Goal: Task Accomplishment & Management: Manage account settings

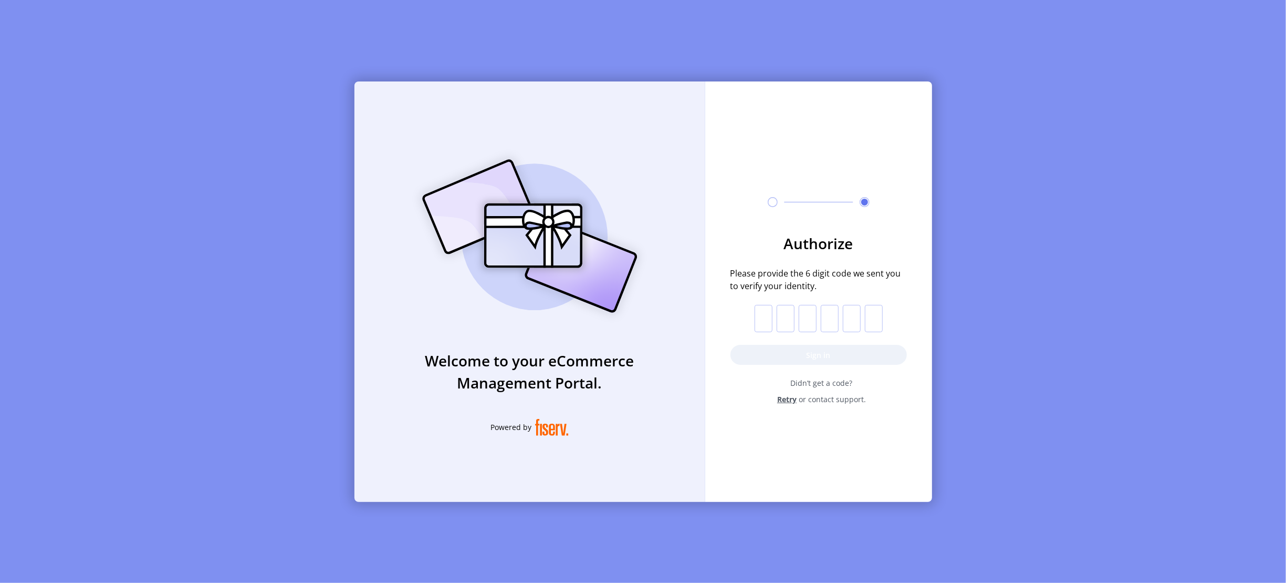
click at [769, 317] on input "text" at bounding box center [764, 318] width 18 height 27
paste input "*"
type input "*"
click at [786, 352] on button "Sign in" at bounding box center [819, 355] width 176 height 20
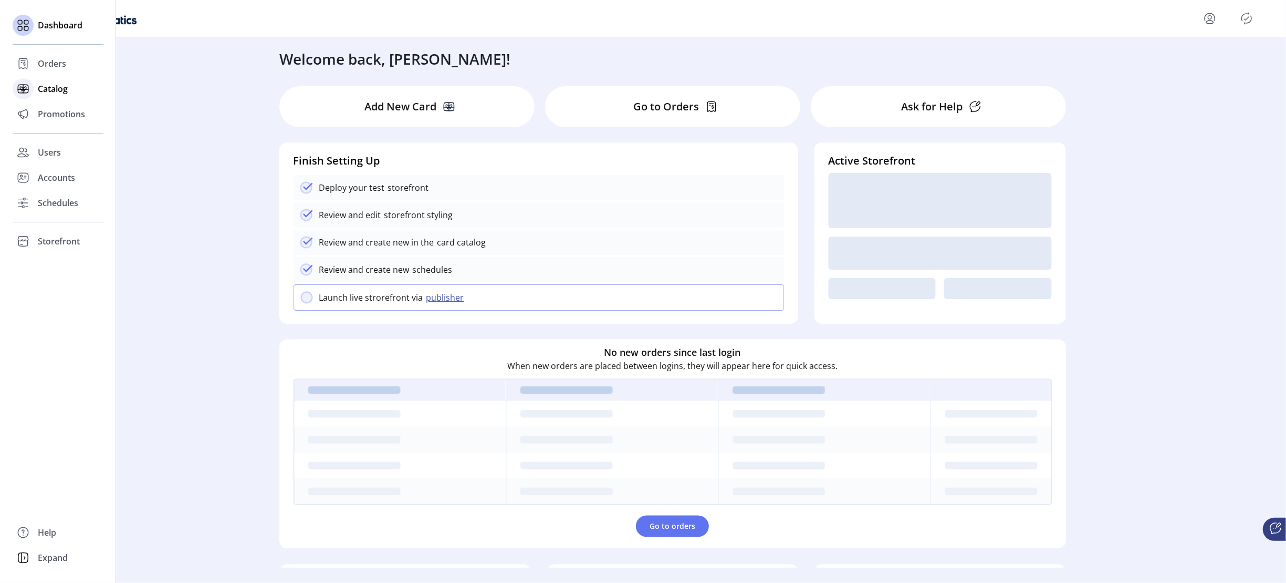
click at [50, 91] on span "Catalog" at bounding box center [53, 88] width 30 height 13
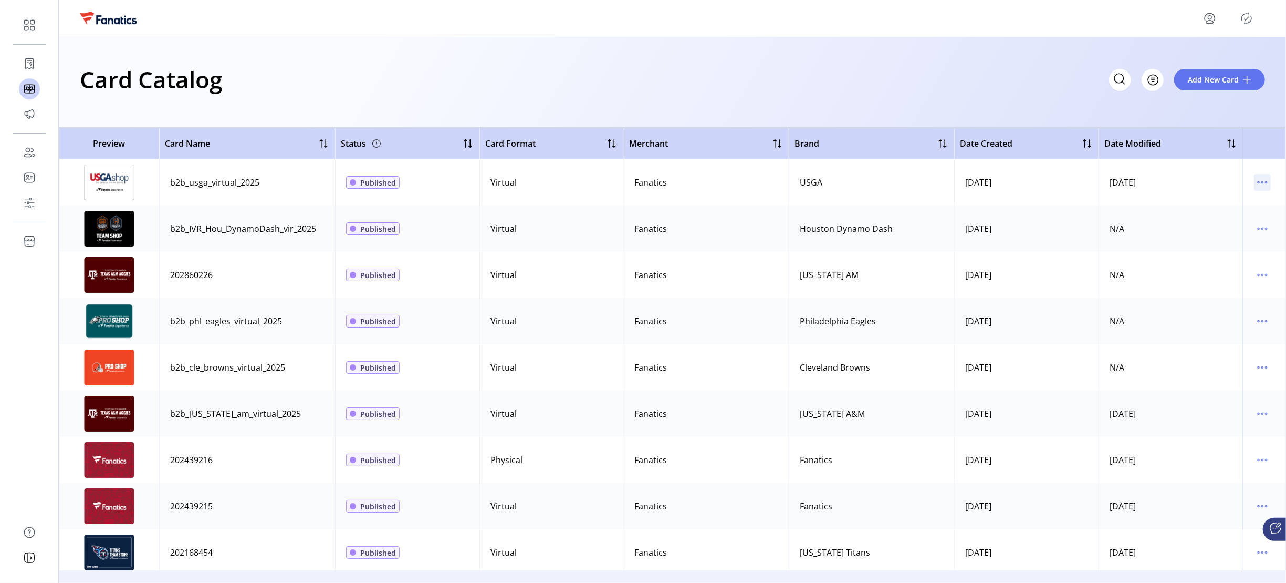
click at [1260, 178] on icon "menu" at bounding box center [1262, 182] width 17 height 17
click at [1211, 199] on span "View Details" at bounding box center [1213, 203] width 87 height 8
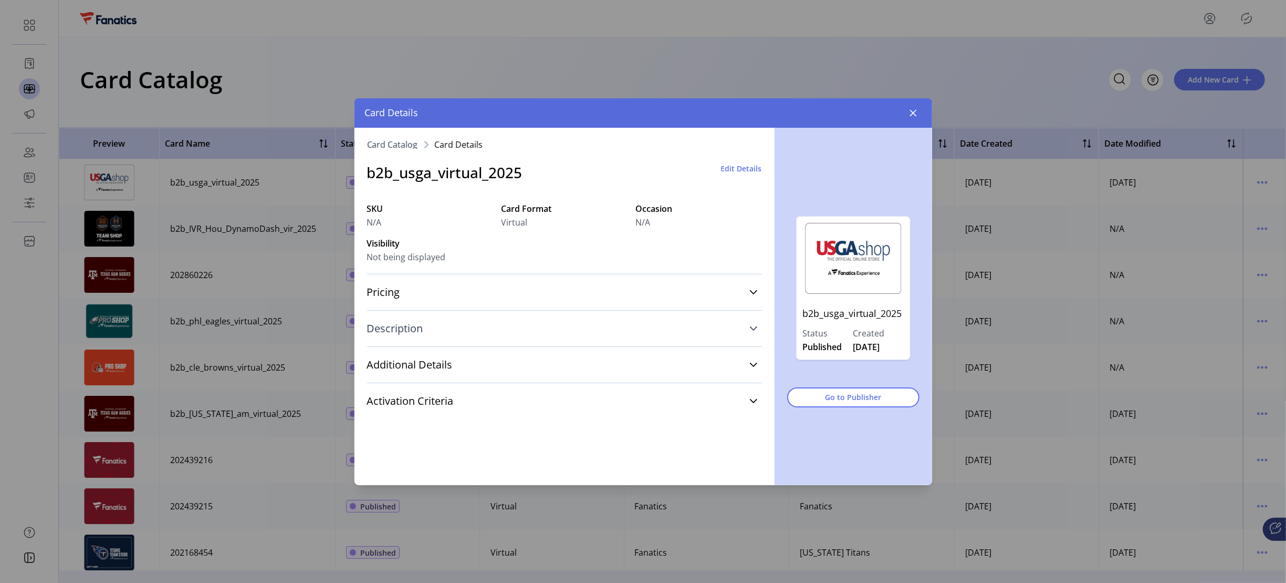
click at [406, 325] on span "Description" at bounding box center [395, 328] width 56 height 11
click at [418, 362] on span "Additional Details" at bounding box center [410, 364] width 86 height 11
click at [411, 380] on label "Terms & Conditions" at bounding box center [406, 383] width 79 height 12
click at [411, 367] on span "Additional Details" at bounding box center [410, 364] width 86 height 11
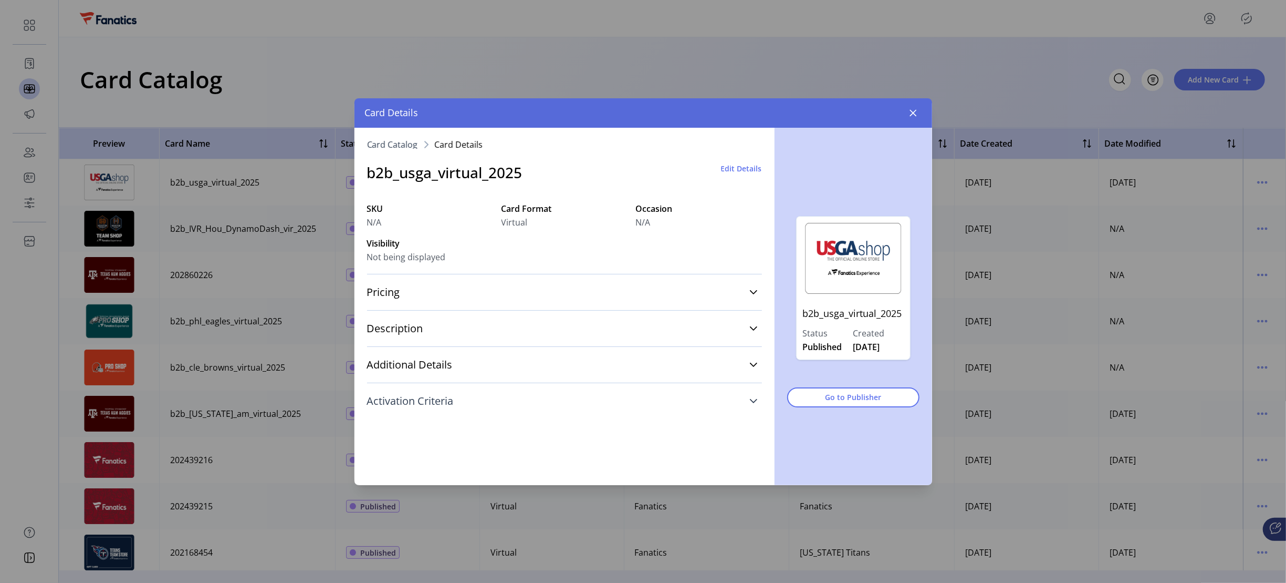
click at [425, 404] on span "Activation Criteria" at bounding box center [410, 401] width 87 height 11
click at [911, 111] on icon "button" at bounding box center [913, 112] width 7 height 7
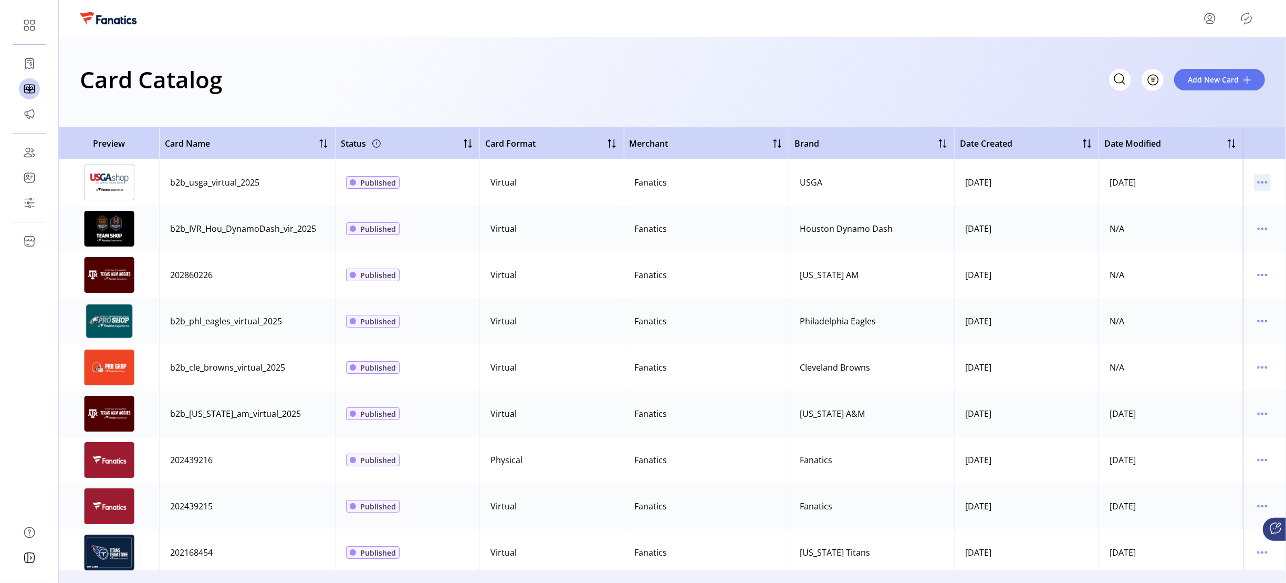
click at [1256, 180] on icon "menu" at bounding box center [1262, 182] width 17 height 17
click at [1213, 224] on span "Edit Details" at bounding box center [1213, 219] width 87 height 8
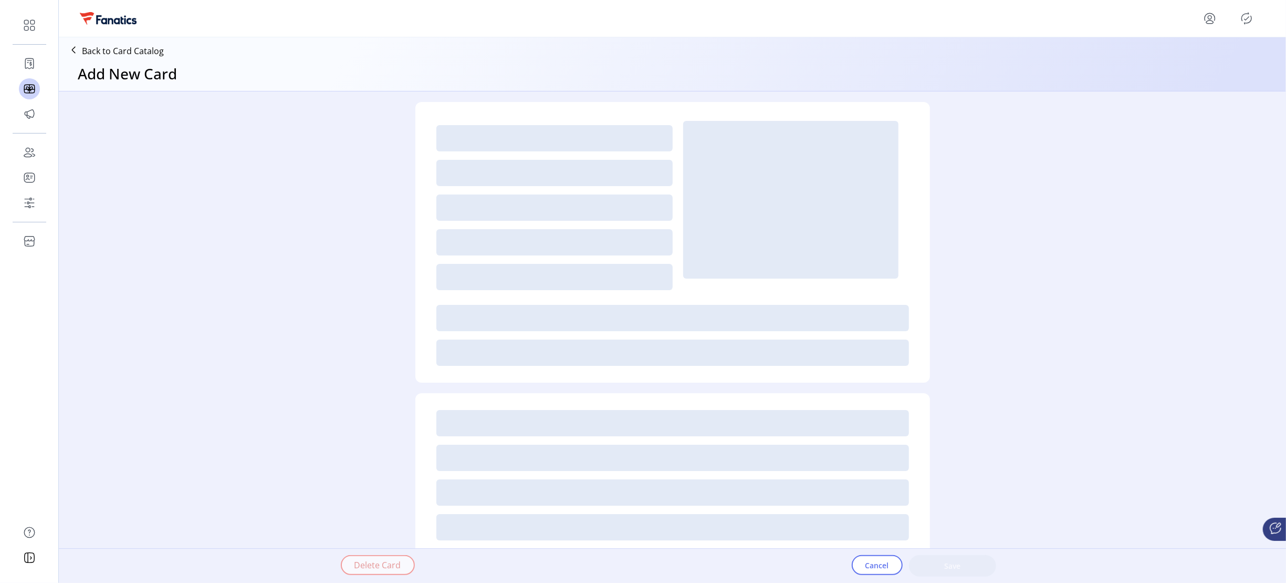
type textarea "**********"
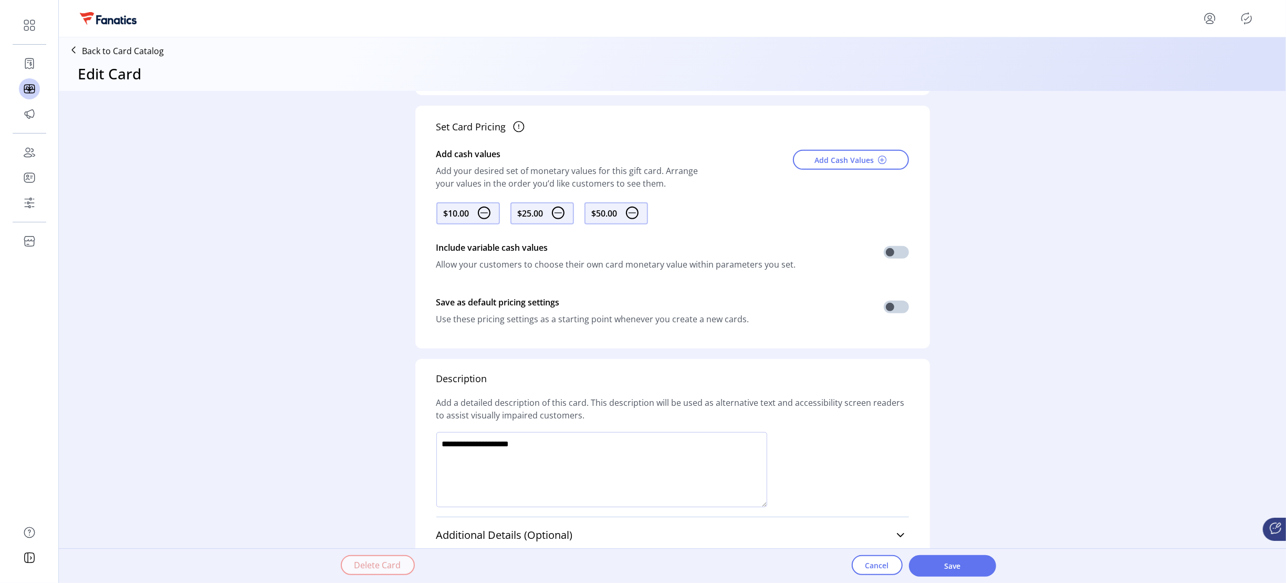
scroll to position [465, 0]
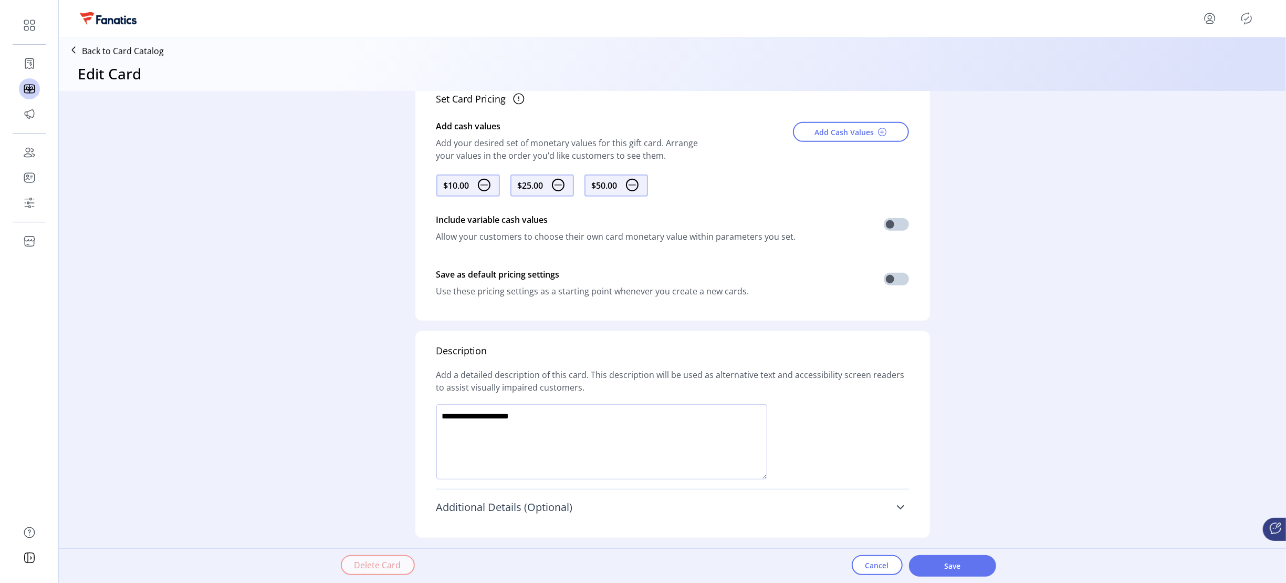
click at [556, 510] on span "Additional Details (Optional)" at bounding box center [505, 507] width 137 height 11
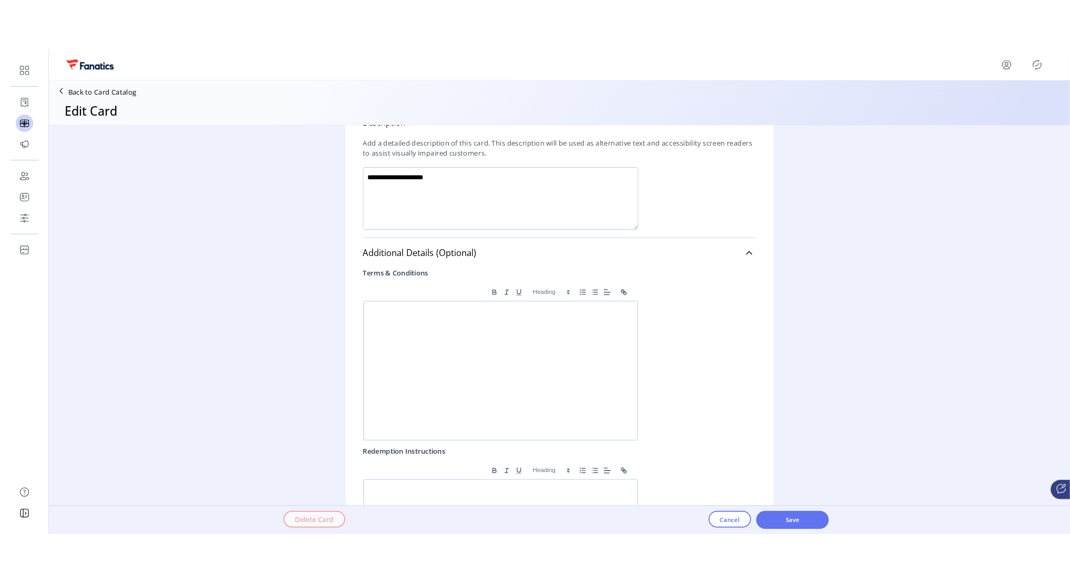
scroll to position [871, 0]
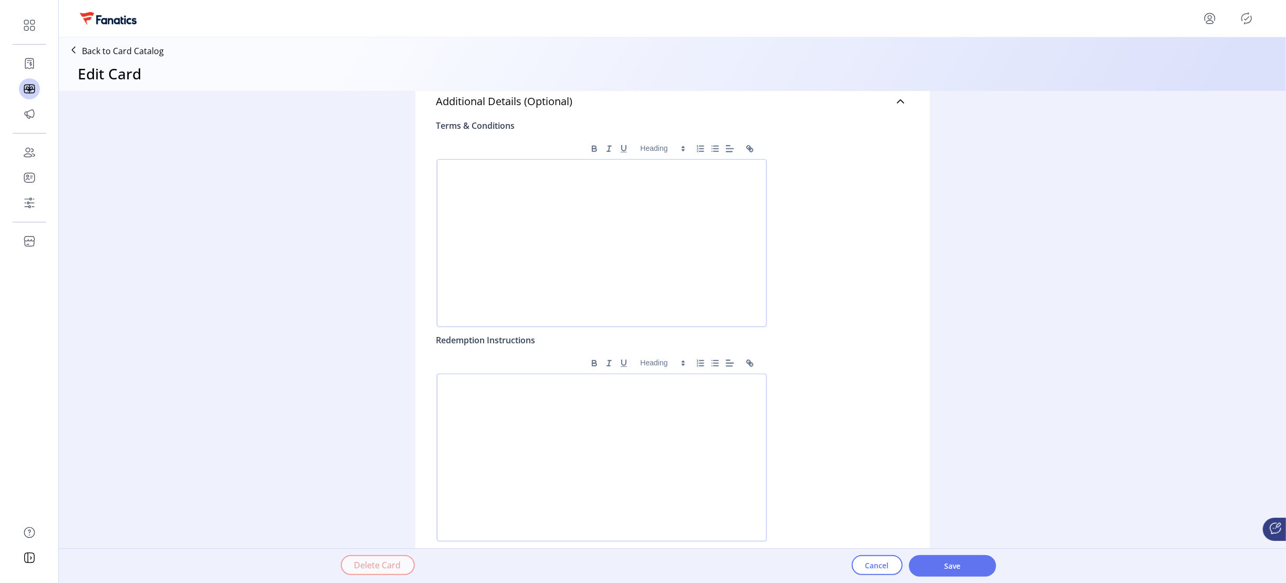
click at [508, 229] on div at bounding box center [602, 243] width 330 height 168
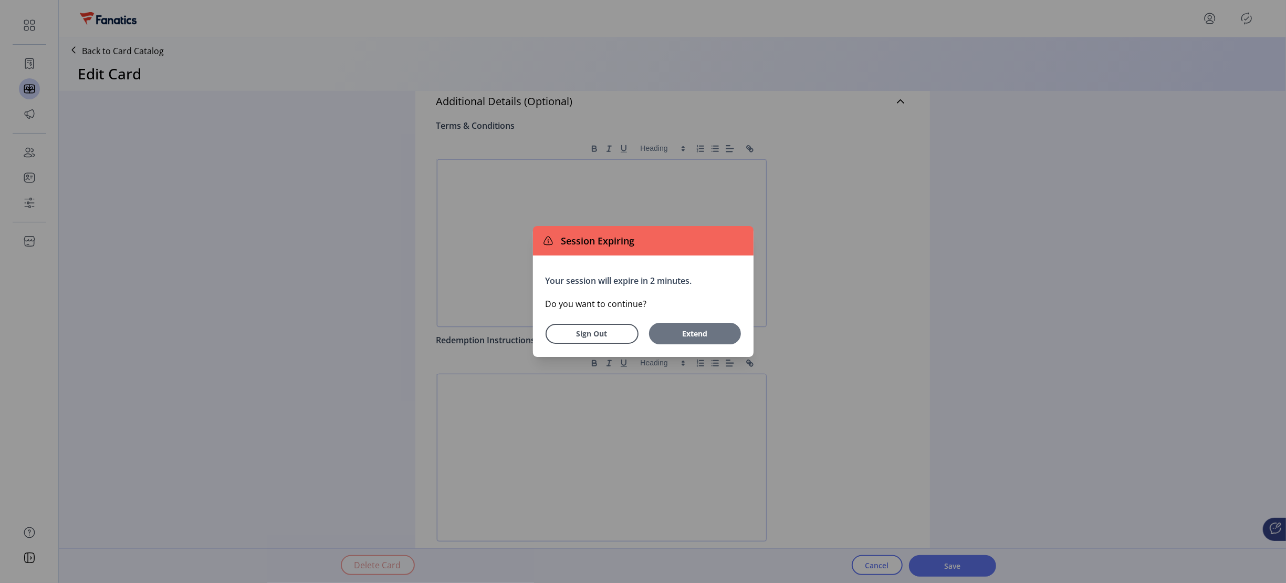
click at [699, 335] on span "Extend" at bounding box center [695, 333] width 81 height 11
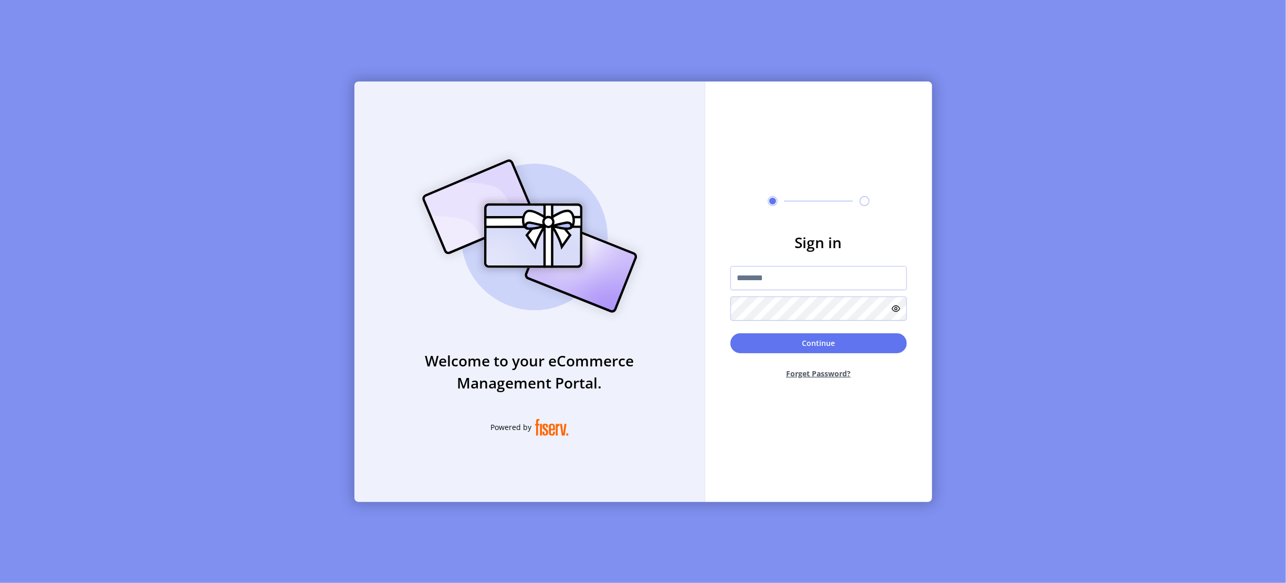
type input "**********"
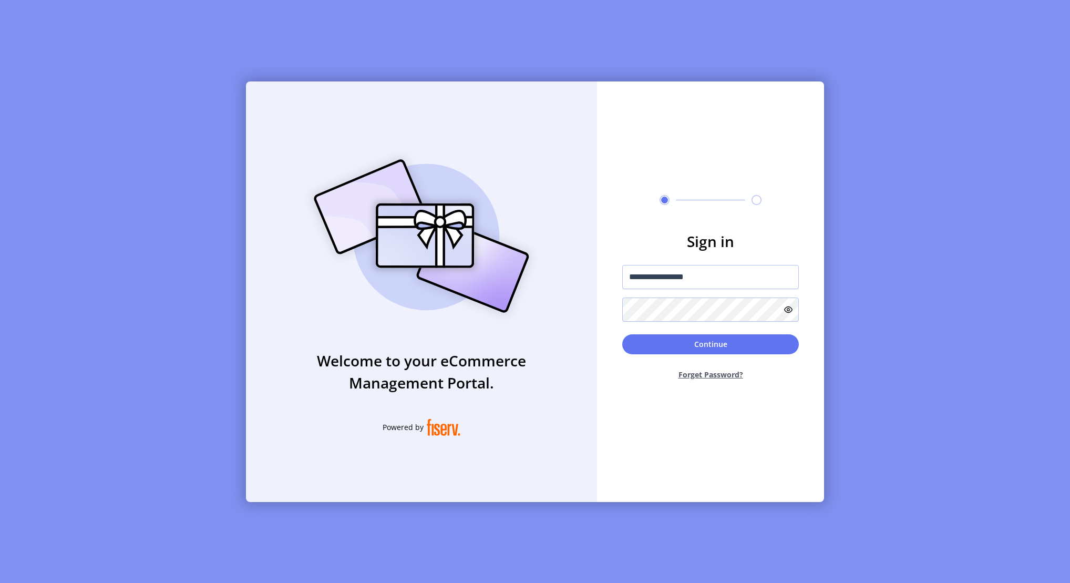
click at [702, 345] on button "Continue" at bounding box center [710, 344] width 176 height 20
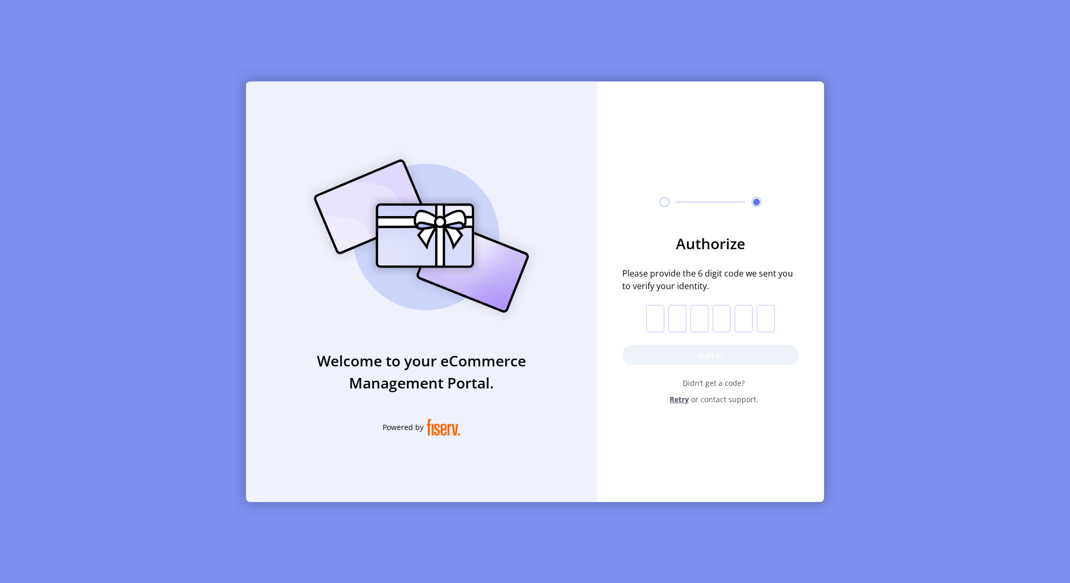
click at [661, 323] on input "text" at bounding box center [655, 318] width 18 height 27
paste input "*"
type input "*"
click at [673, 355] on button "Sign in" at bounding box center [710, 355] width 176 height 20
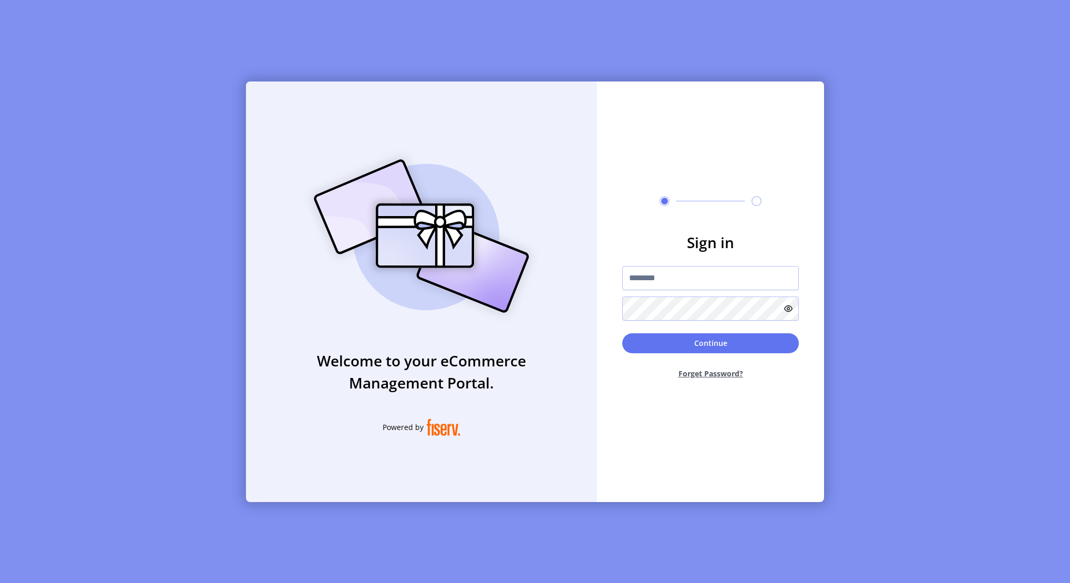
type input "**********"
click at [699, 339] on button "Continue" at bounding box center [710, 344] width 176 height 20
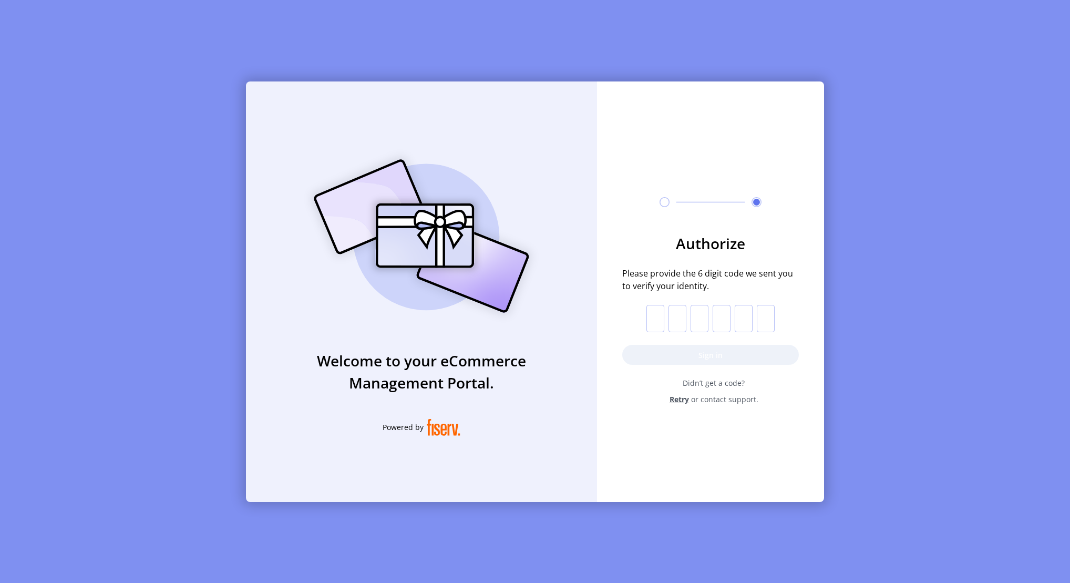
click at [652, 318] on input "text" at bounding box center [655, 318] width 18 height 27
paste input "*"
type input "*"
click at [650, 353] on button "Sign in" at bounding box center [710, 355] width 176 height 20
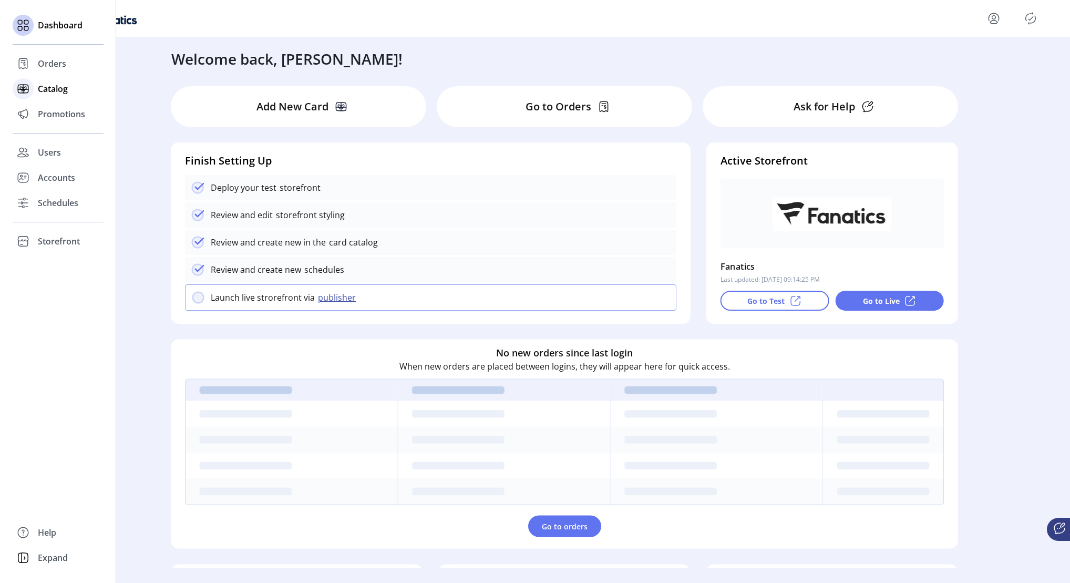
click at [45, 87] on span "Catalog" at bounding box center [53, 88] width 30 height 13
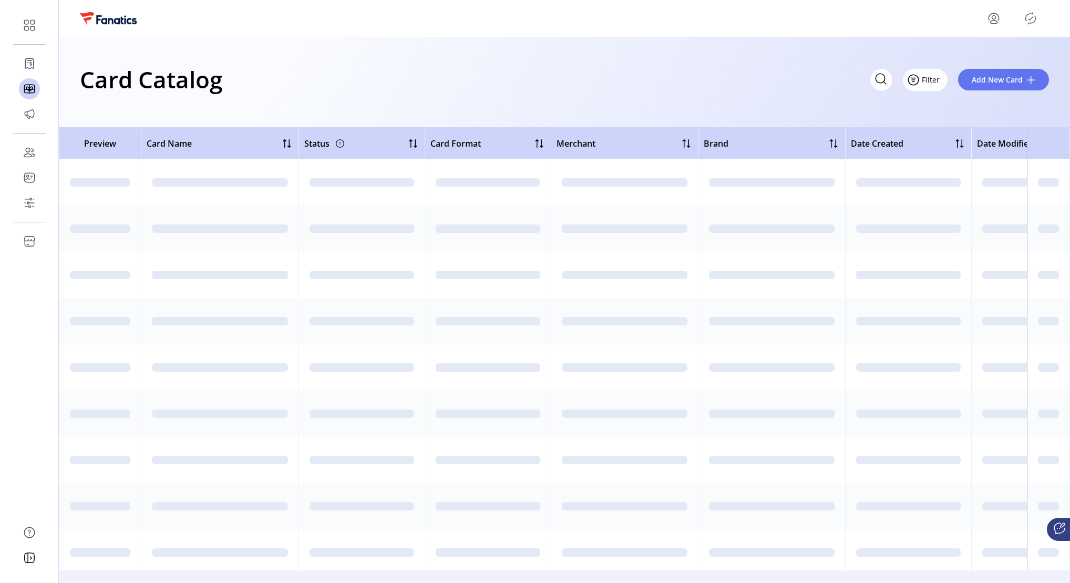
click at [934, 76] on span "Filter" at bounding box center [930, 79] width 18 height 11
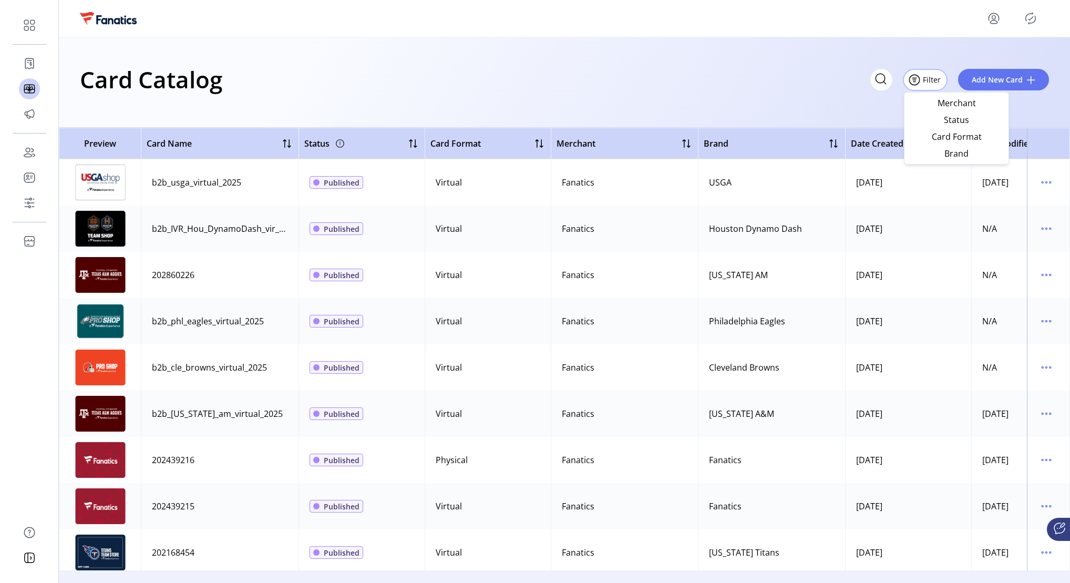
click at [704, 92] on div "Card Catalog Filter Add New Card" at bounding box center [564, 79] width 969 height 37
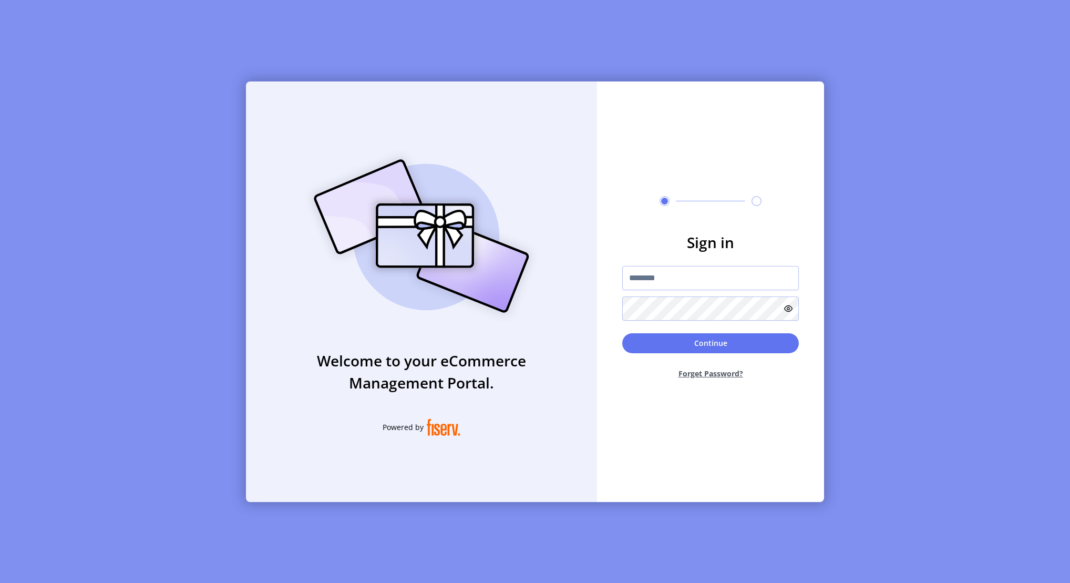
type input "**********"
